Goal: Transaction & Acquisition: Purchase product/service

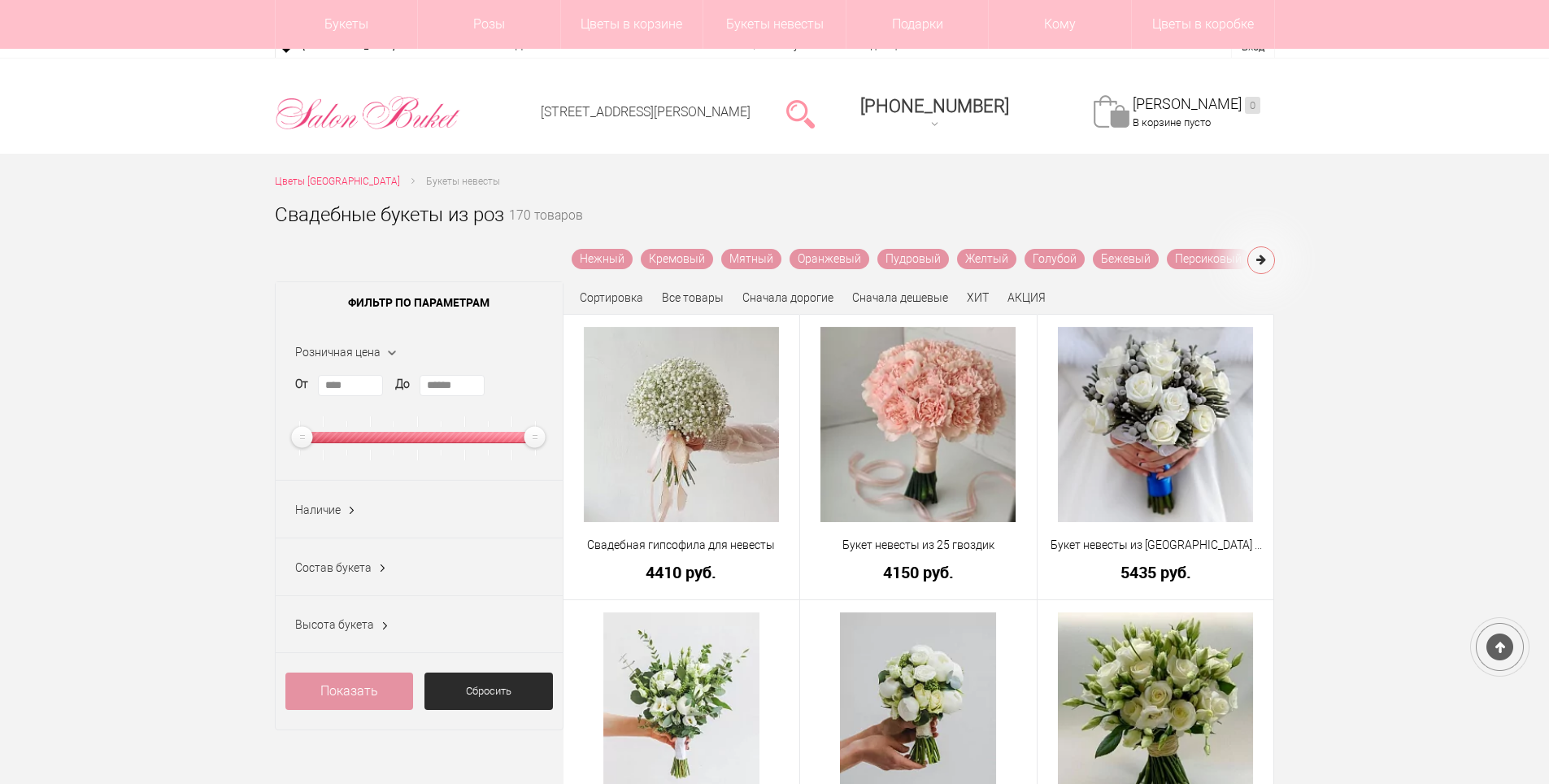
scroll to position [5368, 0]
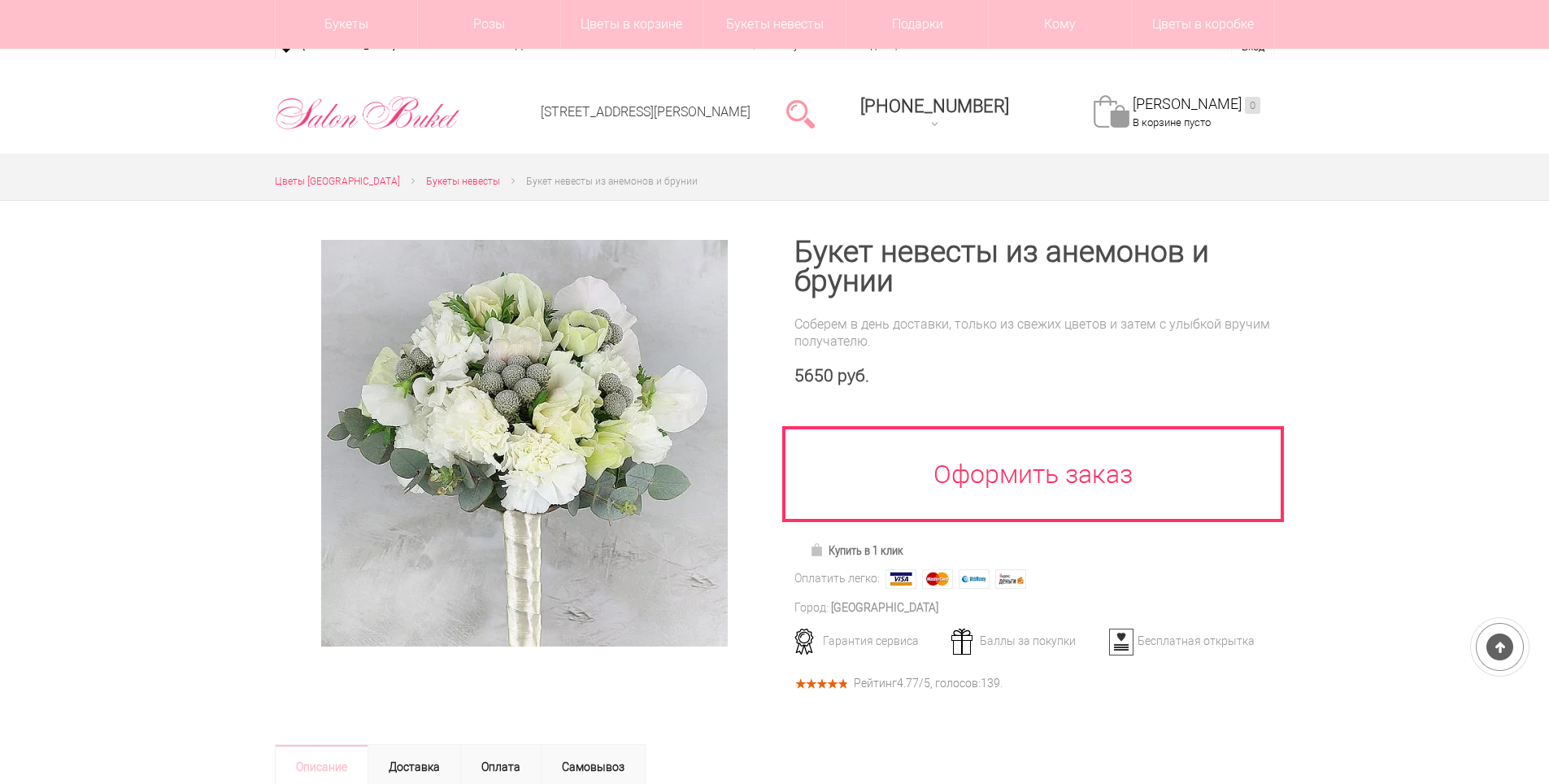
scroll to position [244, 0]
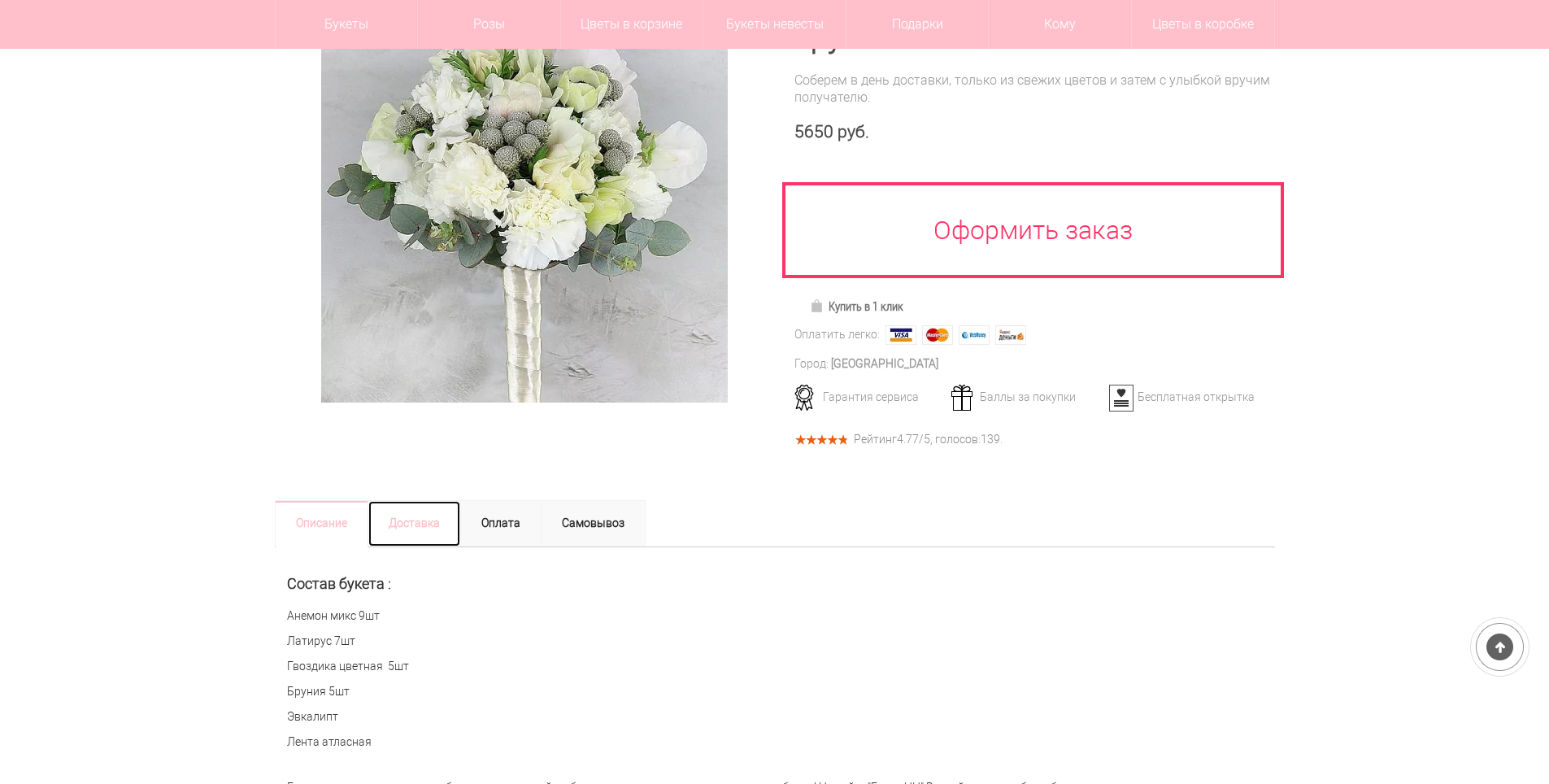
click at [405, 530] on link "Доставка" at bounding box center [414, 524] width 93 height 48
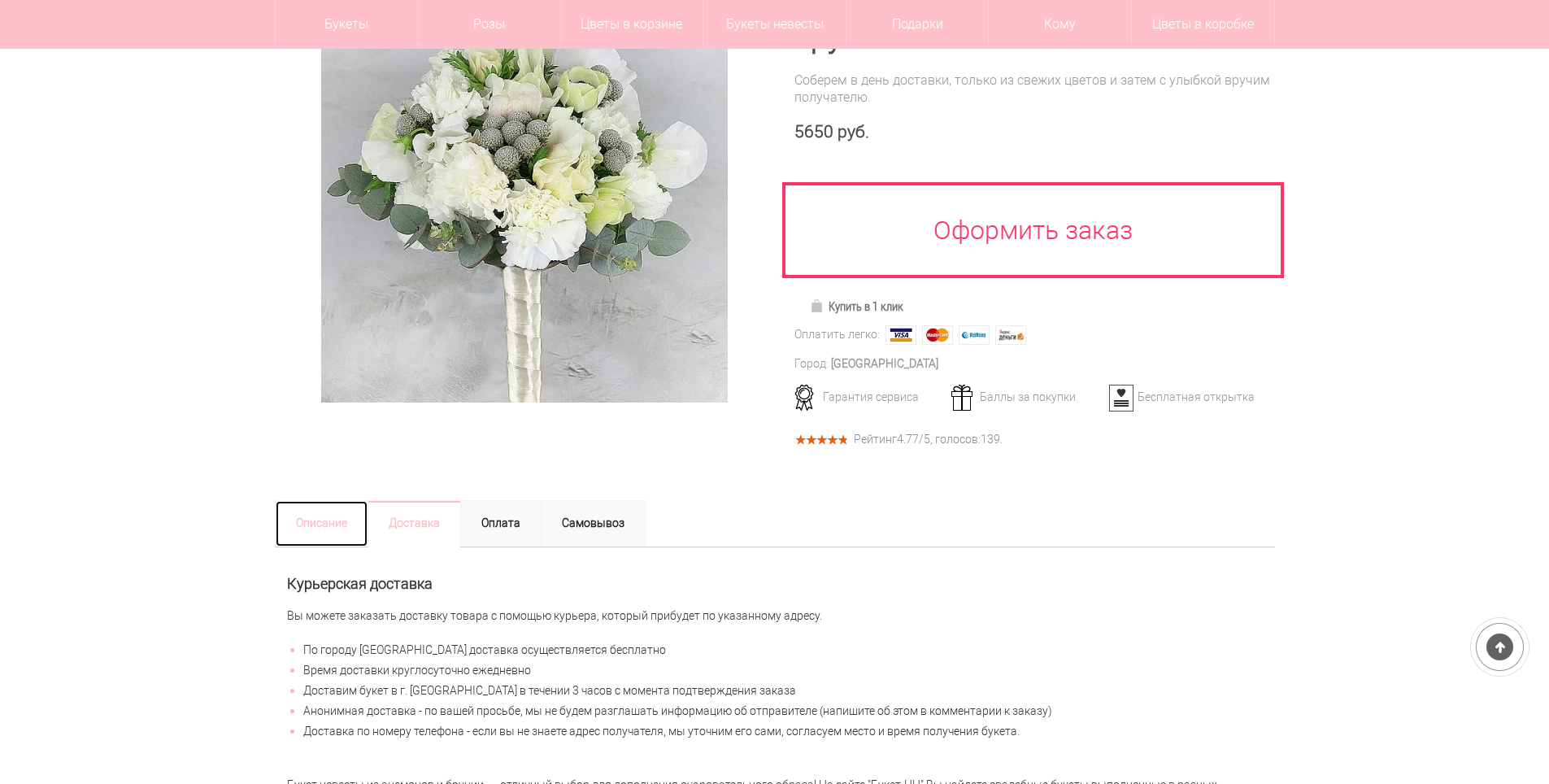
click at [322, 530] on link "Описание" at bounding box center [322, 524] width 93 height 48
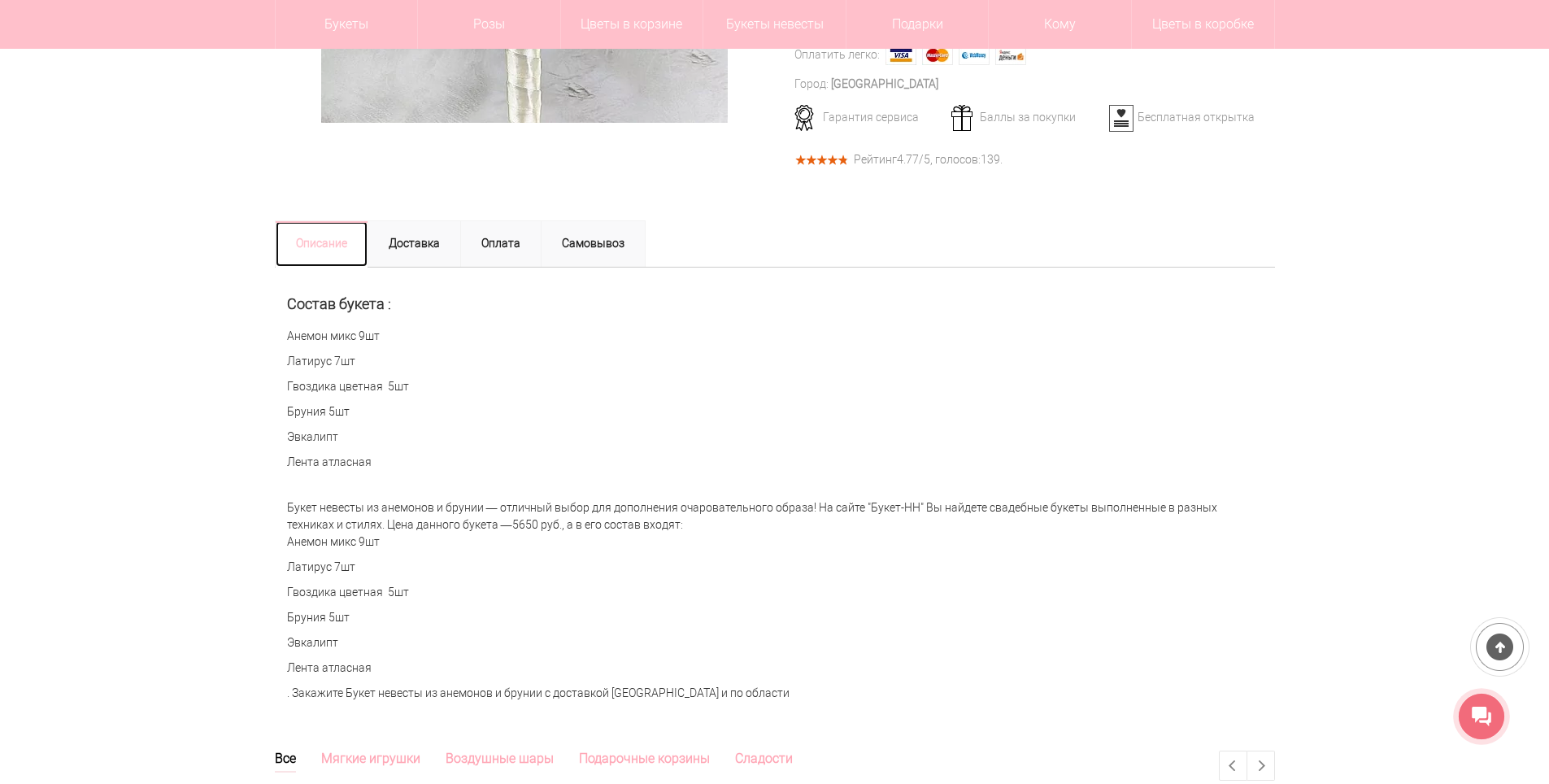
scroll to position [570, 0]
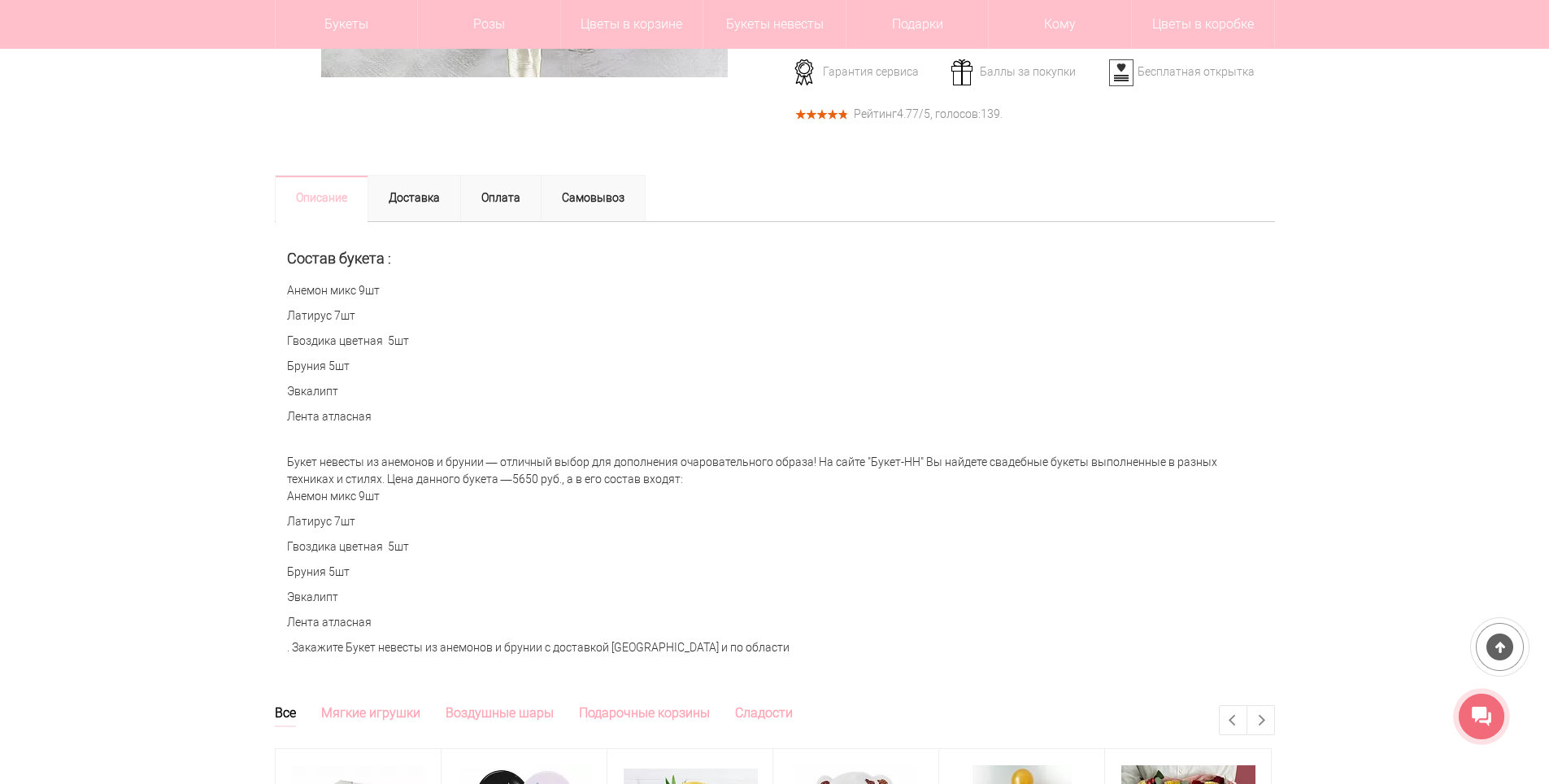
click at [650, 322] on p "Латирус 7шт" at bounding box center [774, 316] width 976 height 17
click at [652, 323] on p "Латирус 7шт" at bounding box center [774, 316] width 976 height 17
click at [698, 505] on p "Анемон микс 9шт" at bounding box center [774, 497] width 976 height 17
click at [1236, 585] on div "Букет невесты из анемонов и брунии — отличный выбор для дополнения очаровательн…" at bounding box center [774, 555] width 1000 height 219
click at [1356, 542] on div at bounding box center [774, 168] width 1549 height 1074
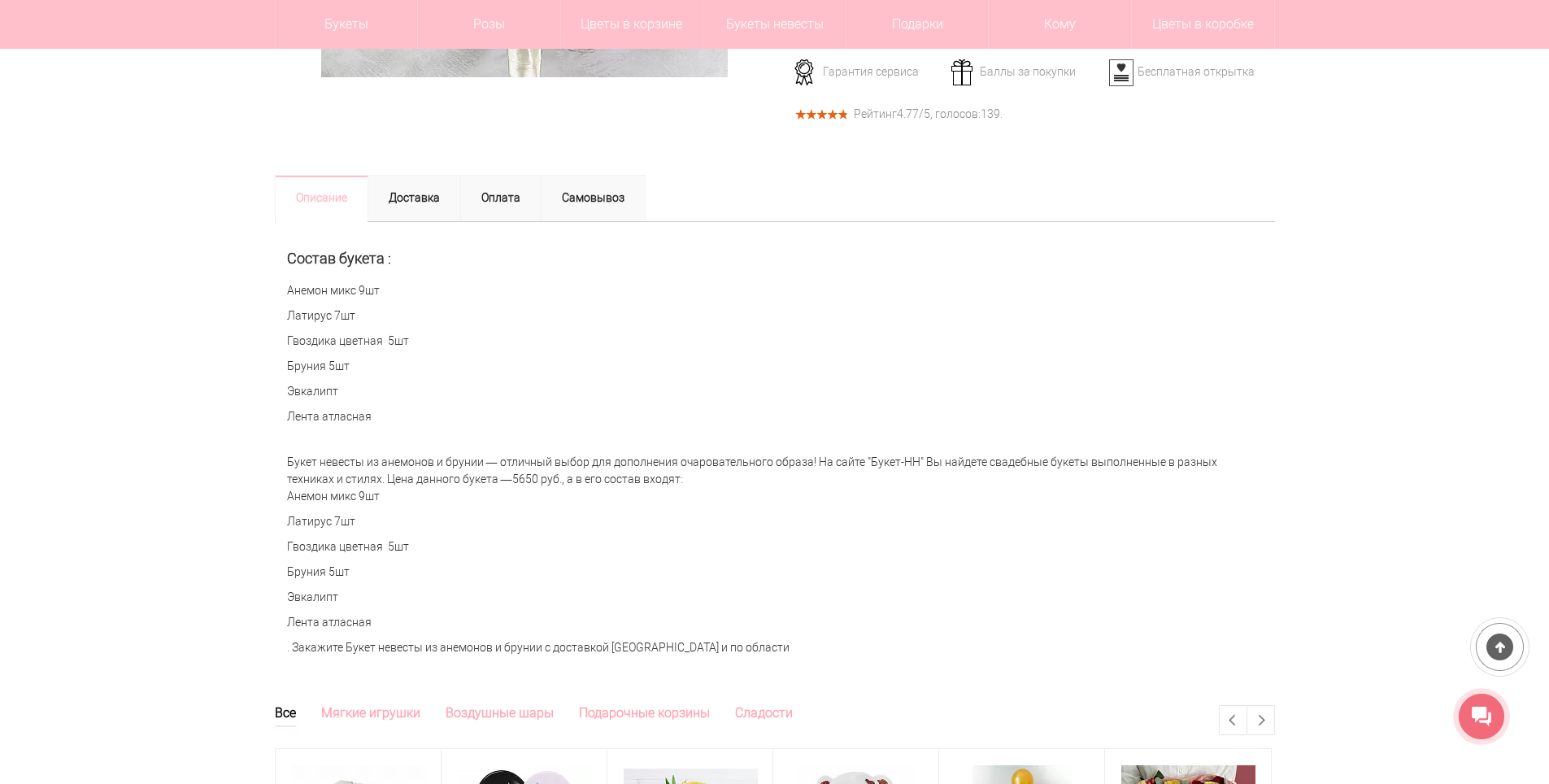
click at [1265, 497] on div "Букет невесты из анемонов и брунии — отличный выбор для дополнения очаровательн…" at bounding box center [774, 555] width 1000 height 219
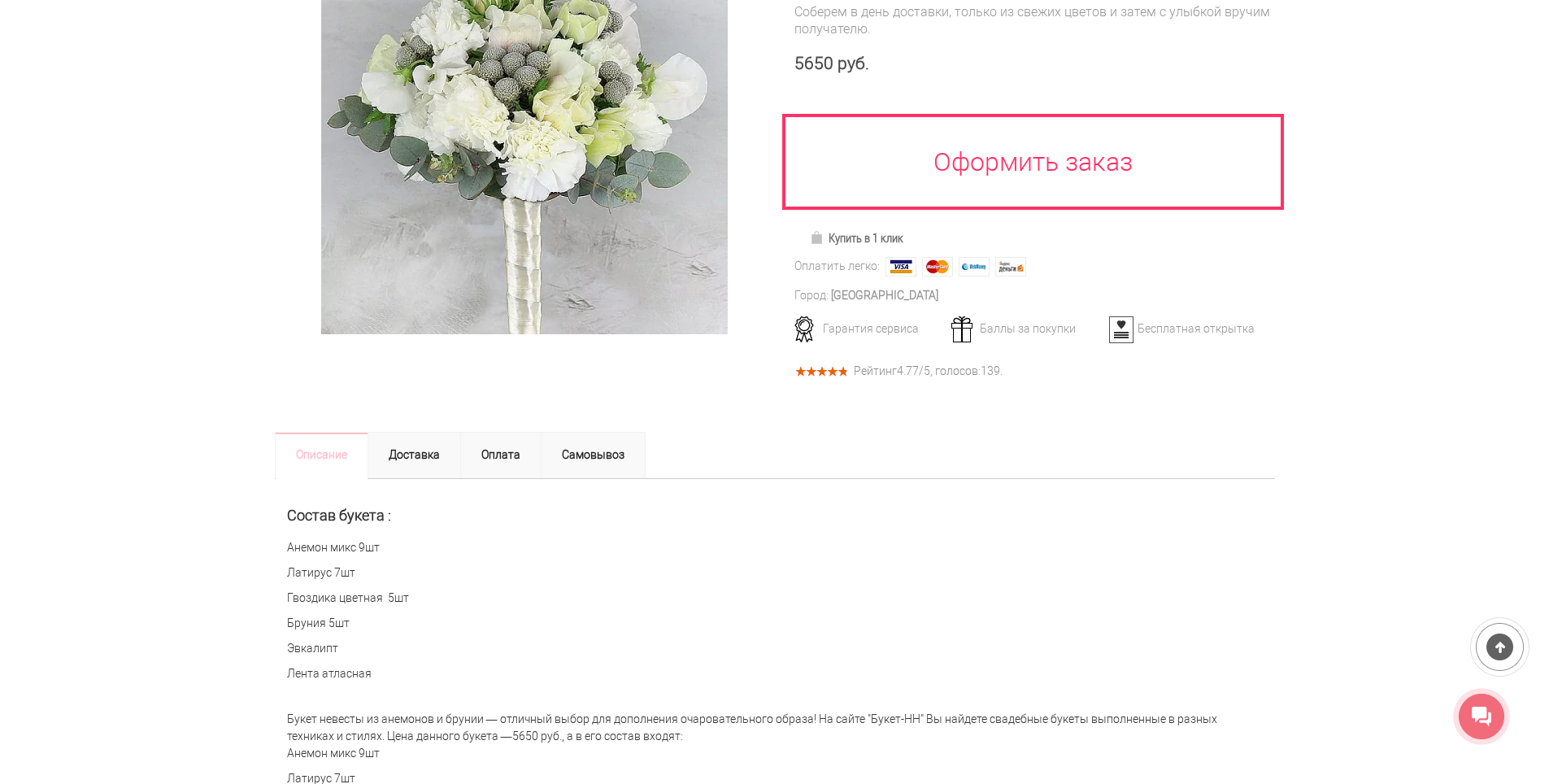
scroll to position [0, 0]
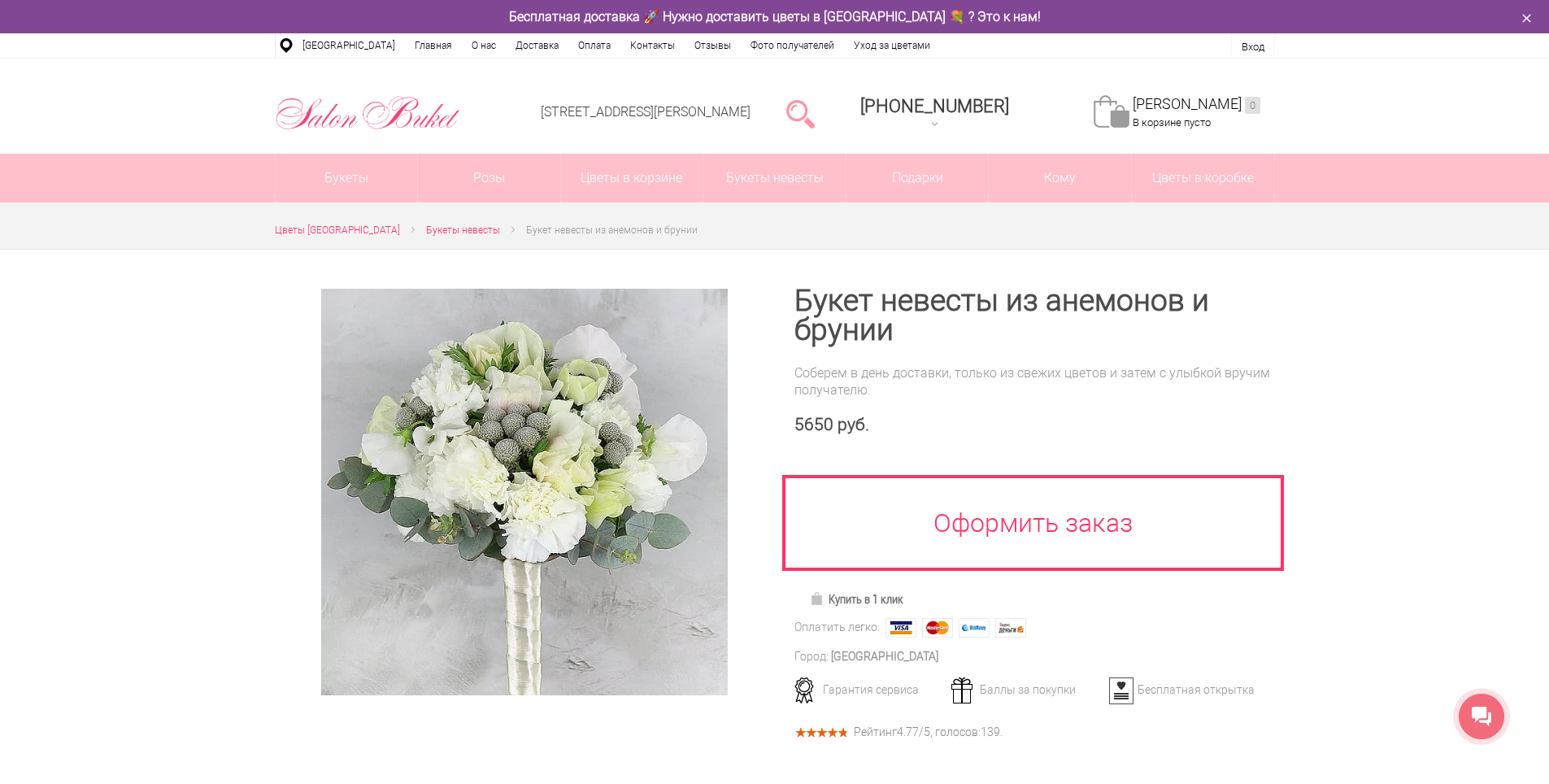
click at [179, 283] on div at bounding box center [774, 786] width 1549 height 1074
